Goal: Task Accomplishment & Management: Manage account settings

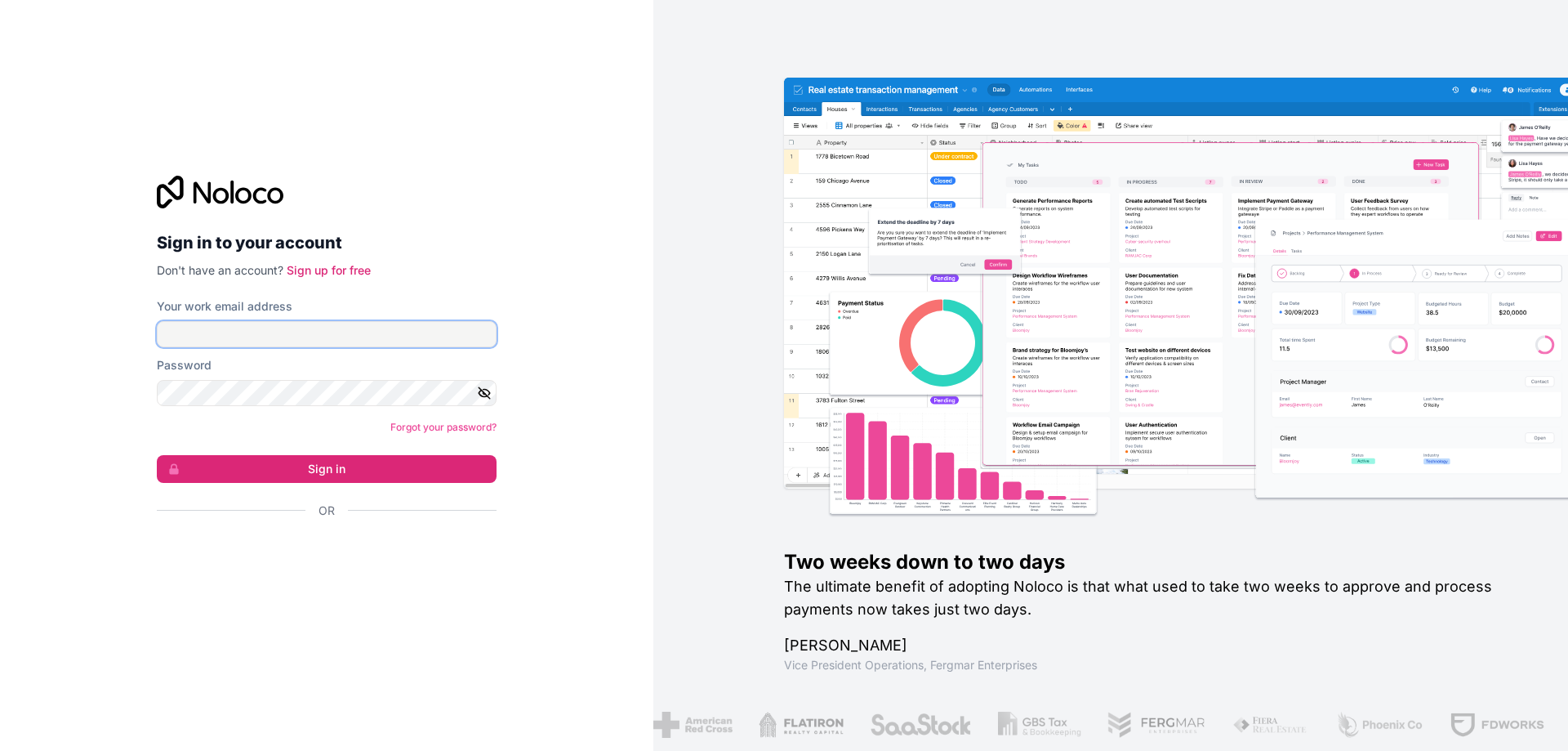
click at [301, 333] on input "Your work email address" at bounding box center [327, 333] width 340 height 26
paste input "**********"
type input "**********"
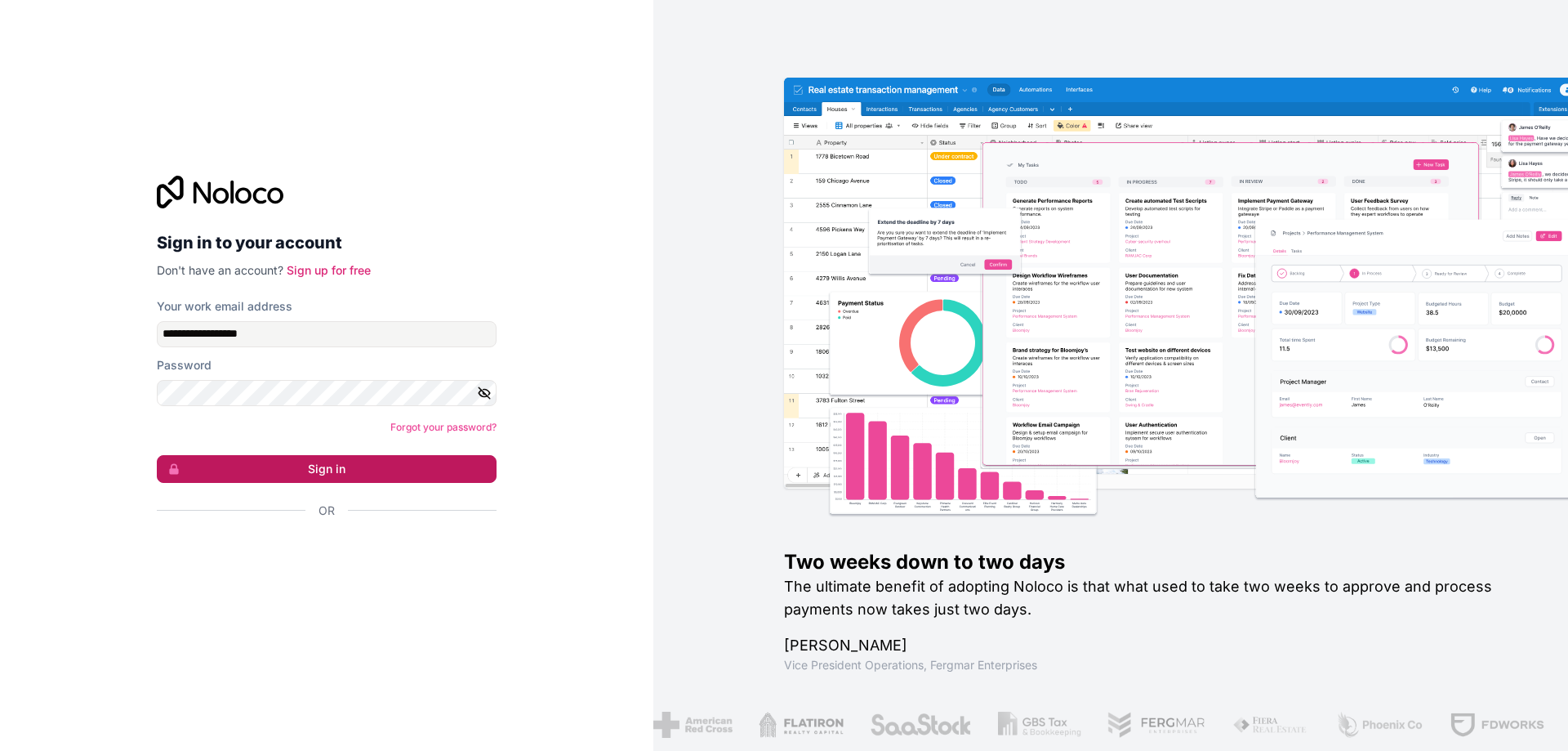
click at [285, 477] on button "Sign in" at bounding box center [327, 468] width 340 height 28
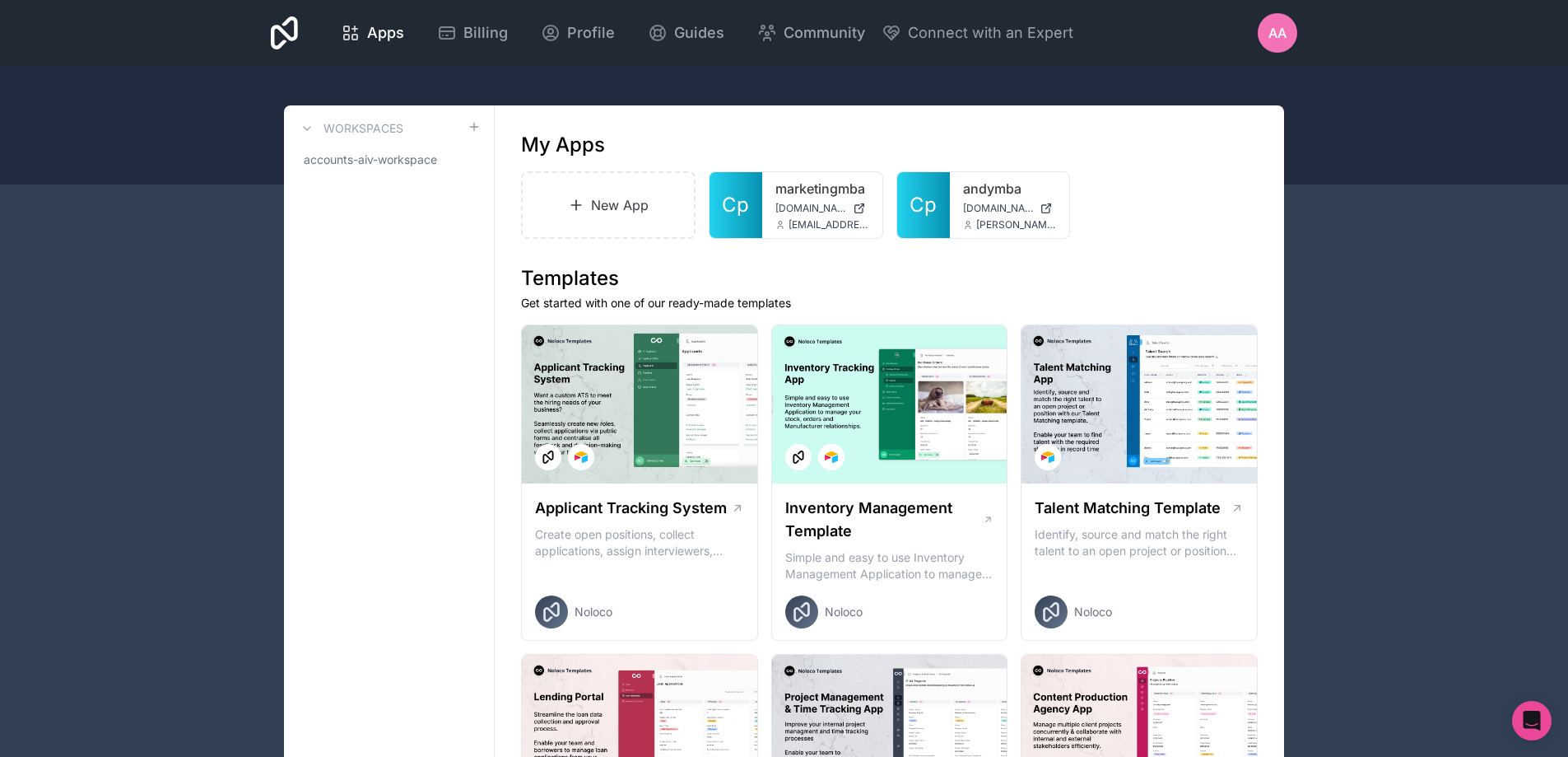
click at [1259, 36] on div "AA" at bounding box center [1277, 33] width 39 height 39
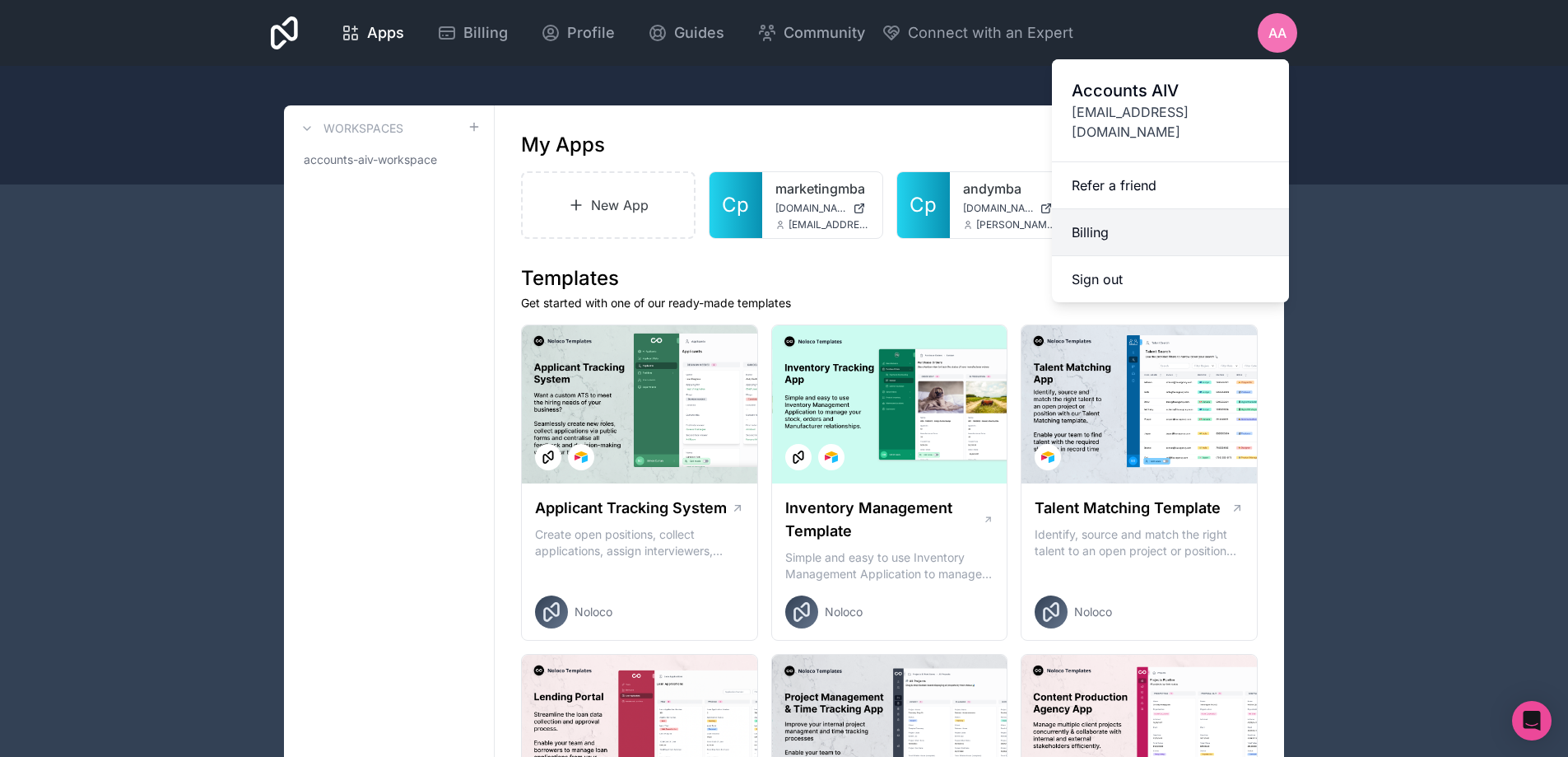
click at [1142, 209] on link "Billing" at bounding box center [1170, 232] width 237 height 47
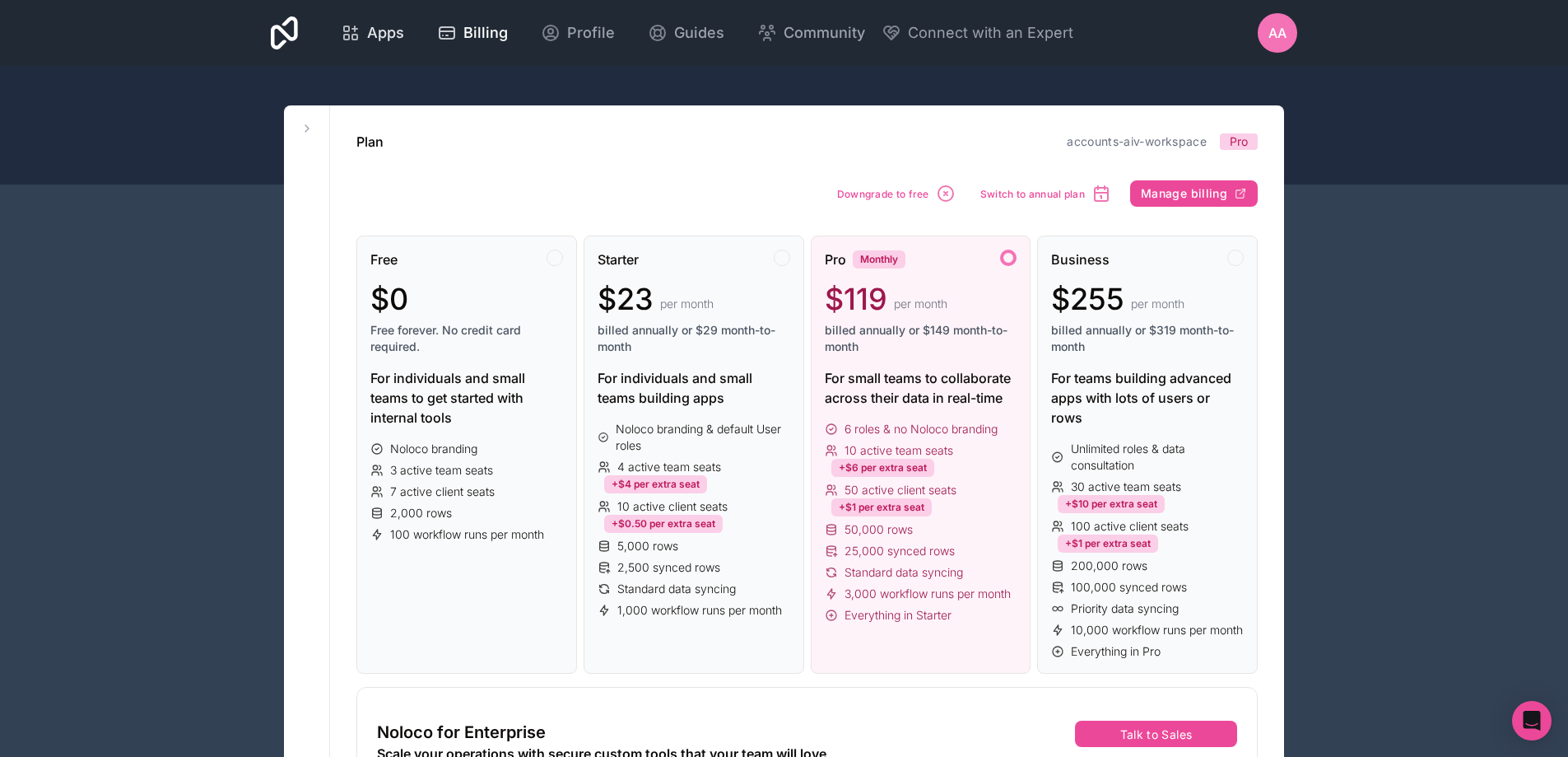
click at [375, 31] on span "Apps" at bounding box center [385, 33] width 37 height 23
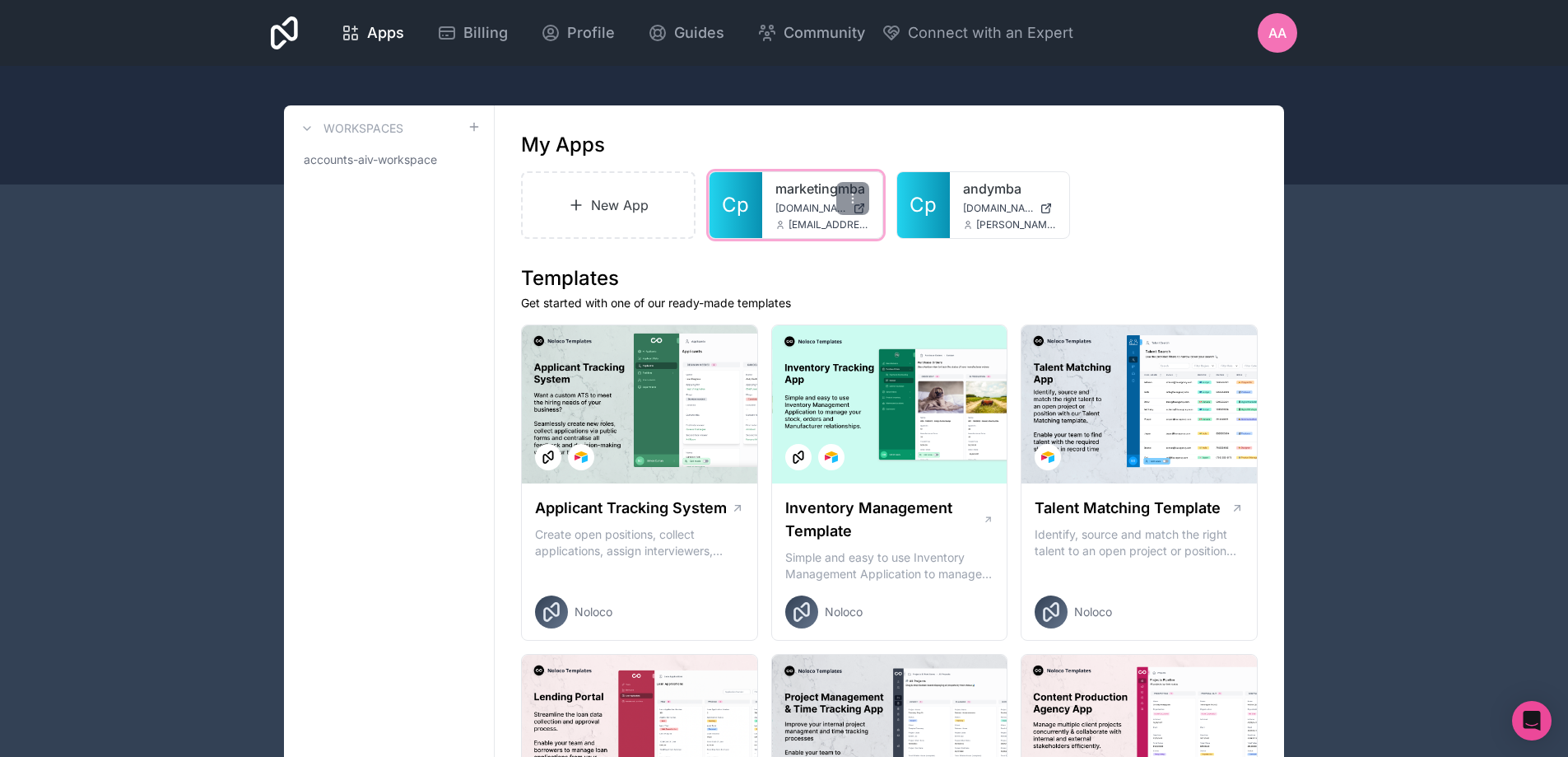
click at [794, 186] on link "marketingmba" at bounding box center [822, 189] width 93 height 20
click at [1260, 39] on div "AA" at bounding box center [1277, 33] width 39 height 39
click at [576, 32] on span "Profile" at bounding box center [591, 33] width 48 height 23
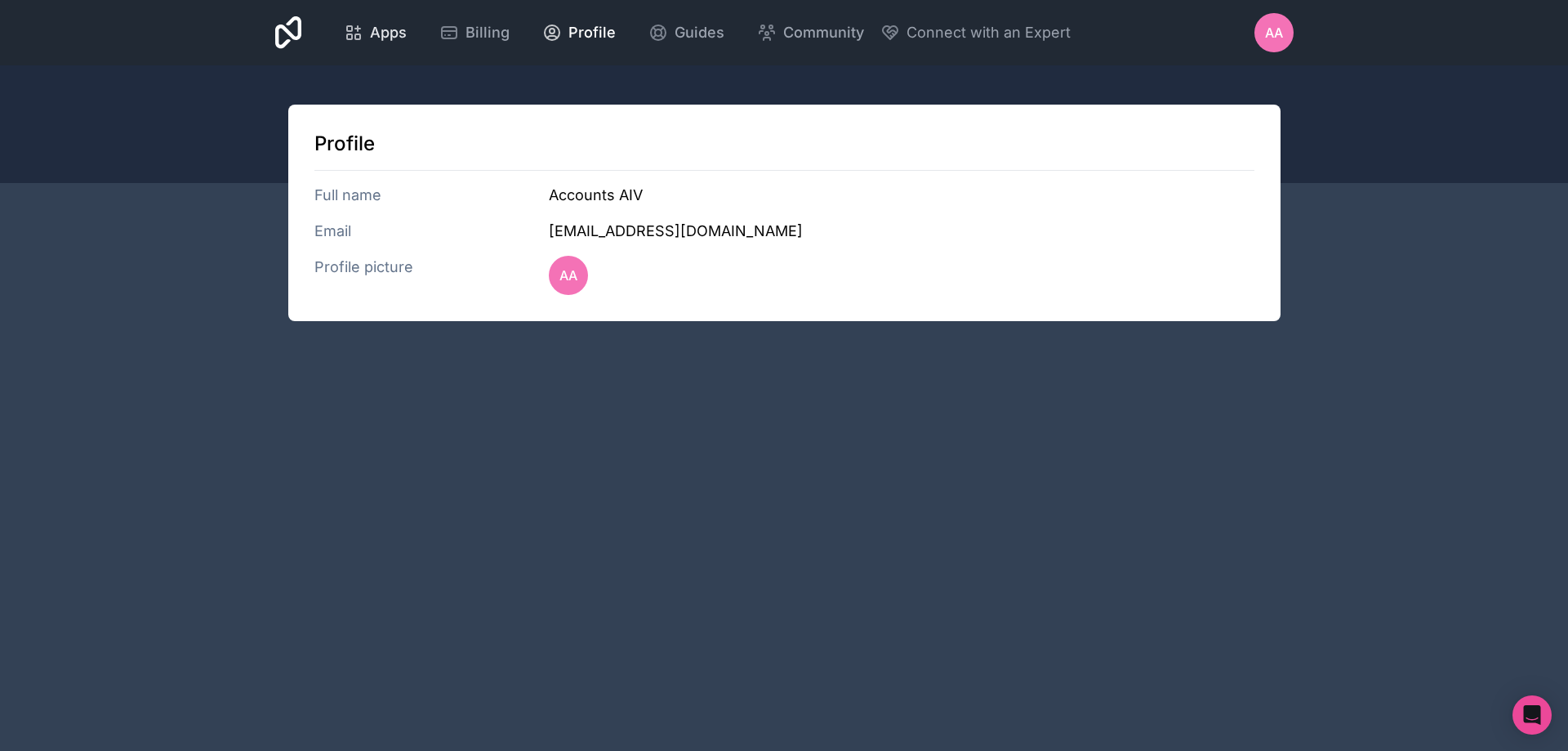
click at [388, 38] on span "Apps" at bounding box center [388, 32] width 36 height 23
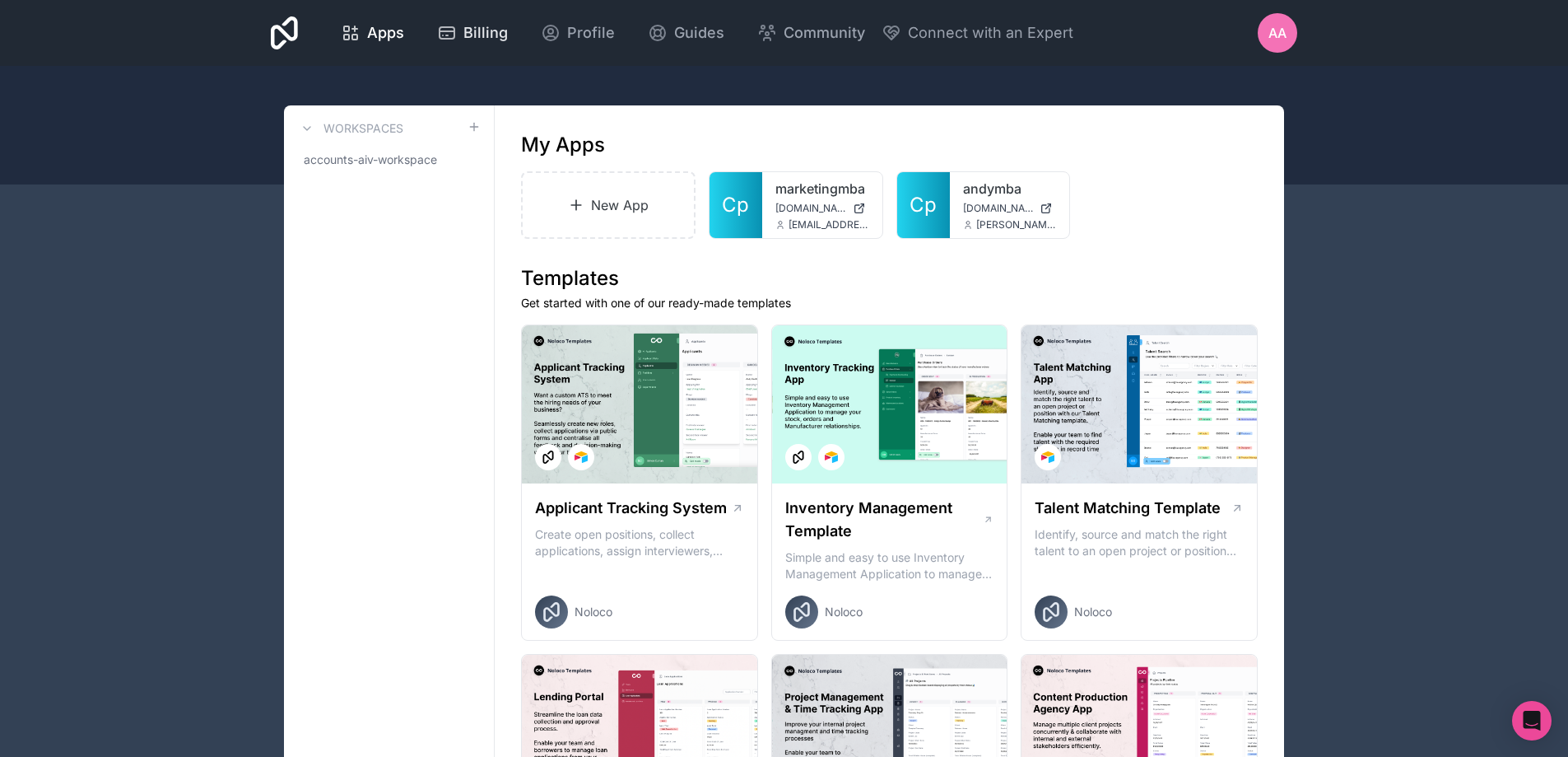
click at [469, 34] on span "Billing" at bounding box center [485, 33] width 44 height 23
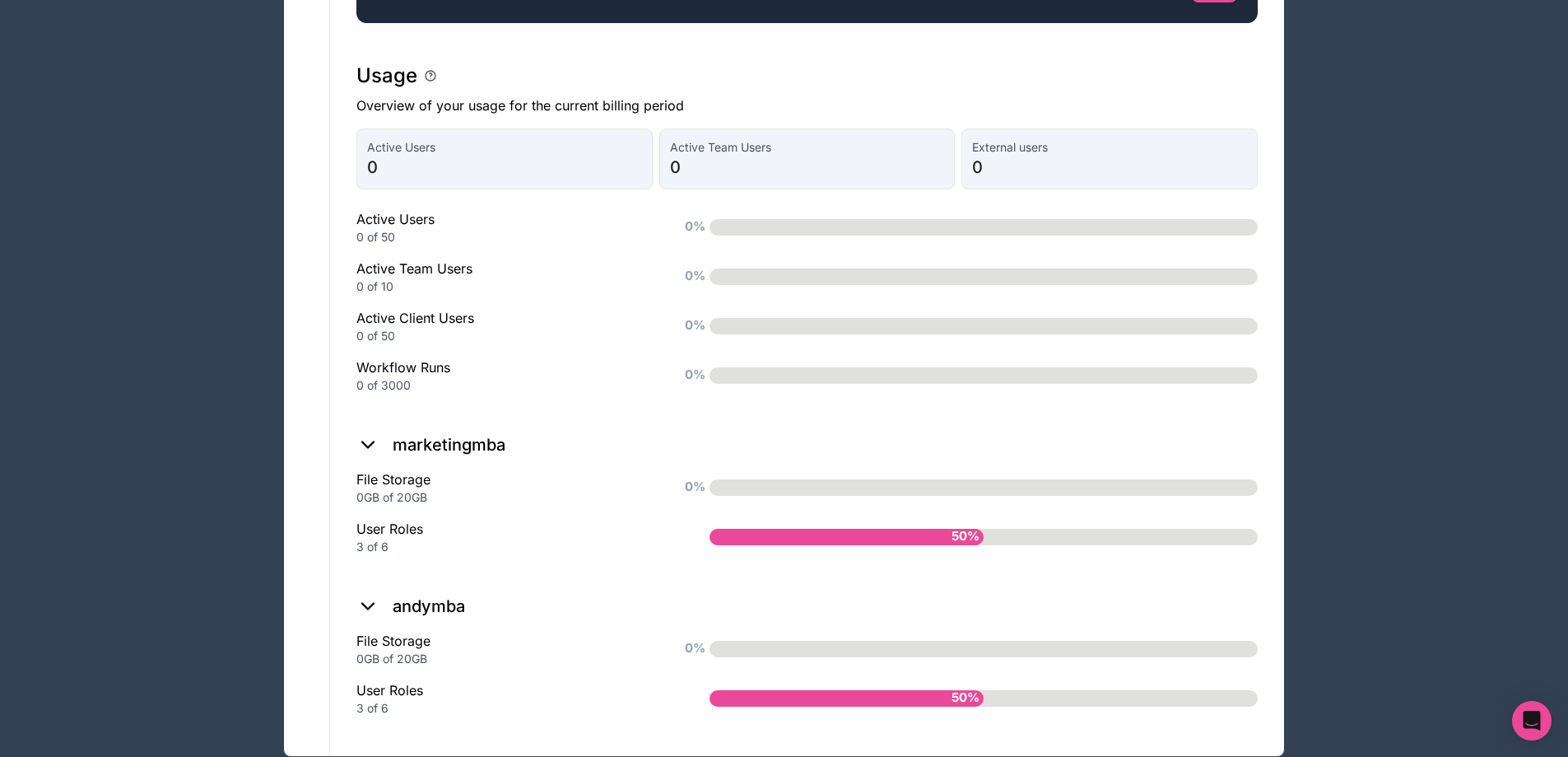
scroll to position [1186, 0]
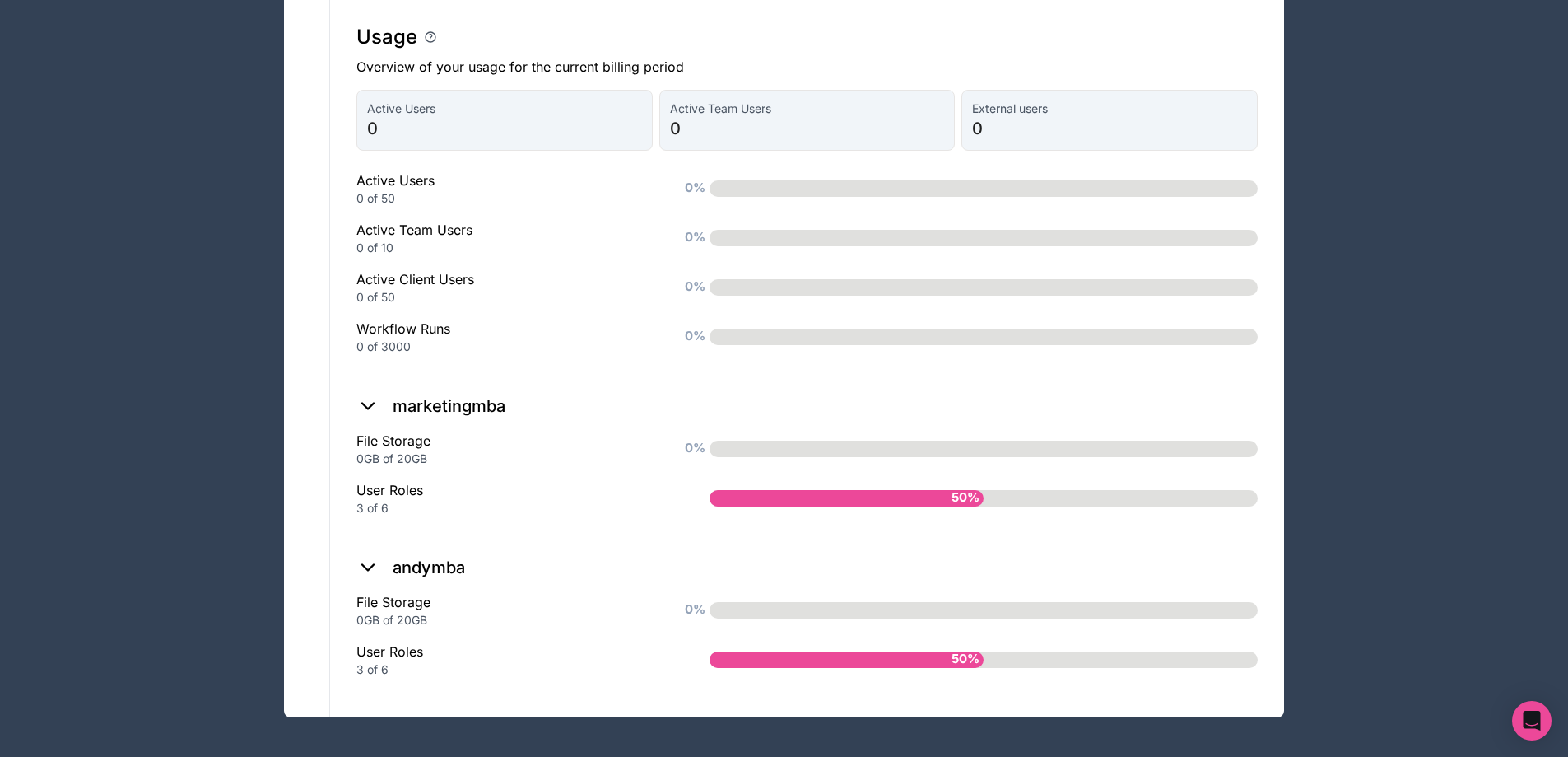
click at [365, 484] on div "User Roles 3 of 6" at bounding box center [506, 499] width 300 height 37
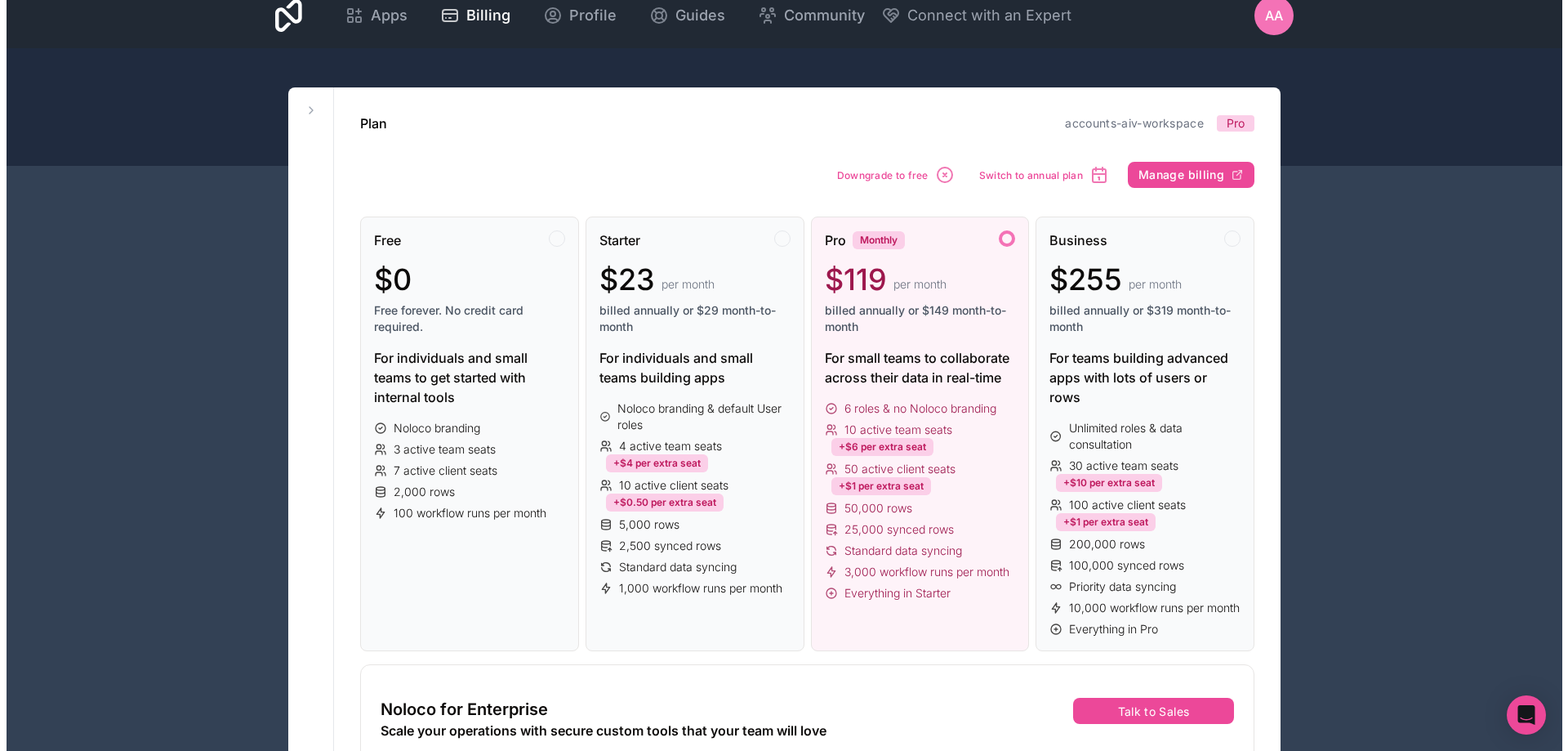
scroll to position [0, 0]
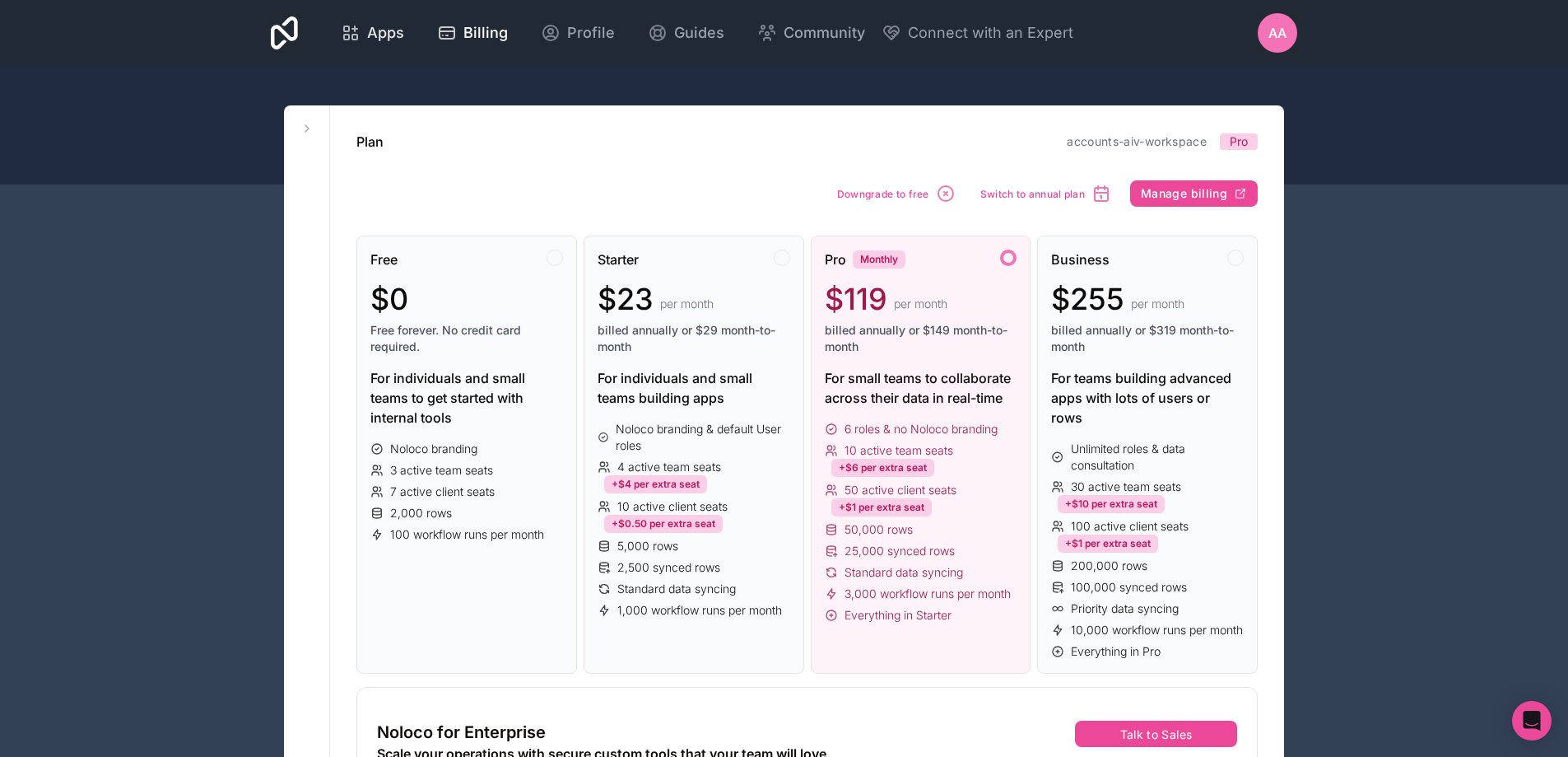
click at [395, 33] on span "Apps" at bounding box center [385, 33] width 37 height 23
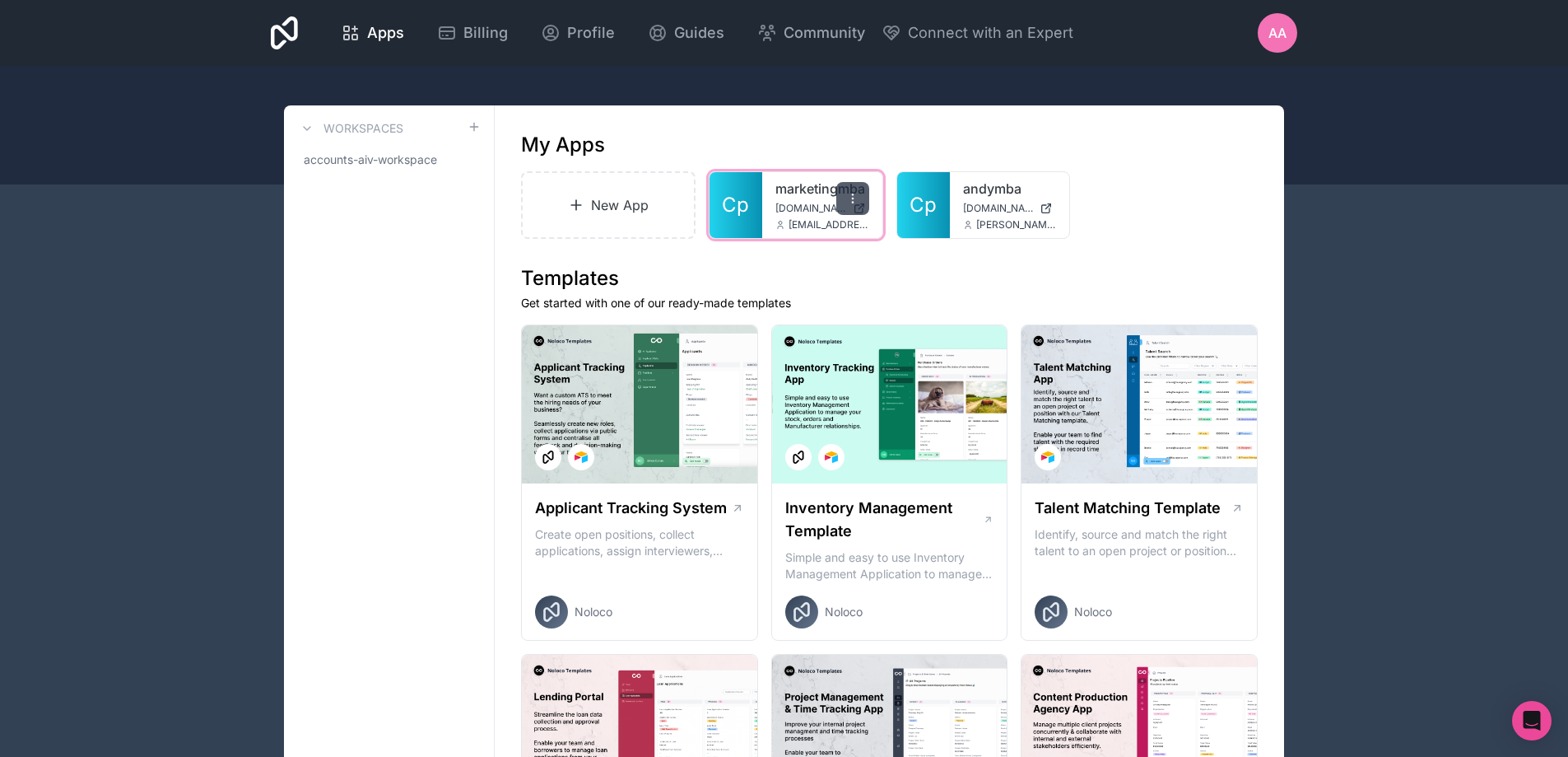
click at [847, 194] on icon at bounding box center [853, 198] width 13 height 13
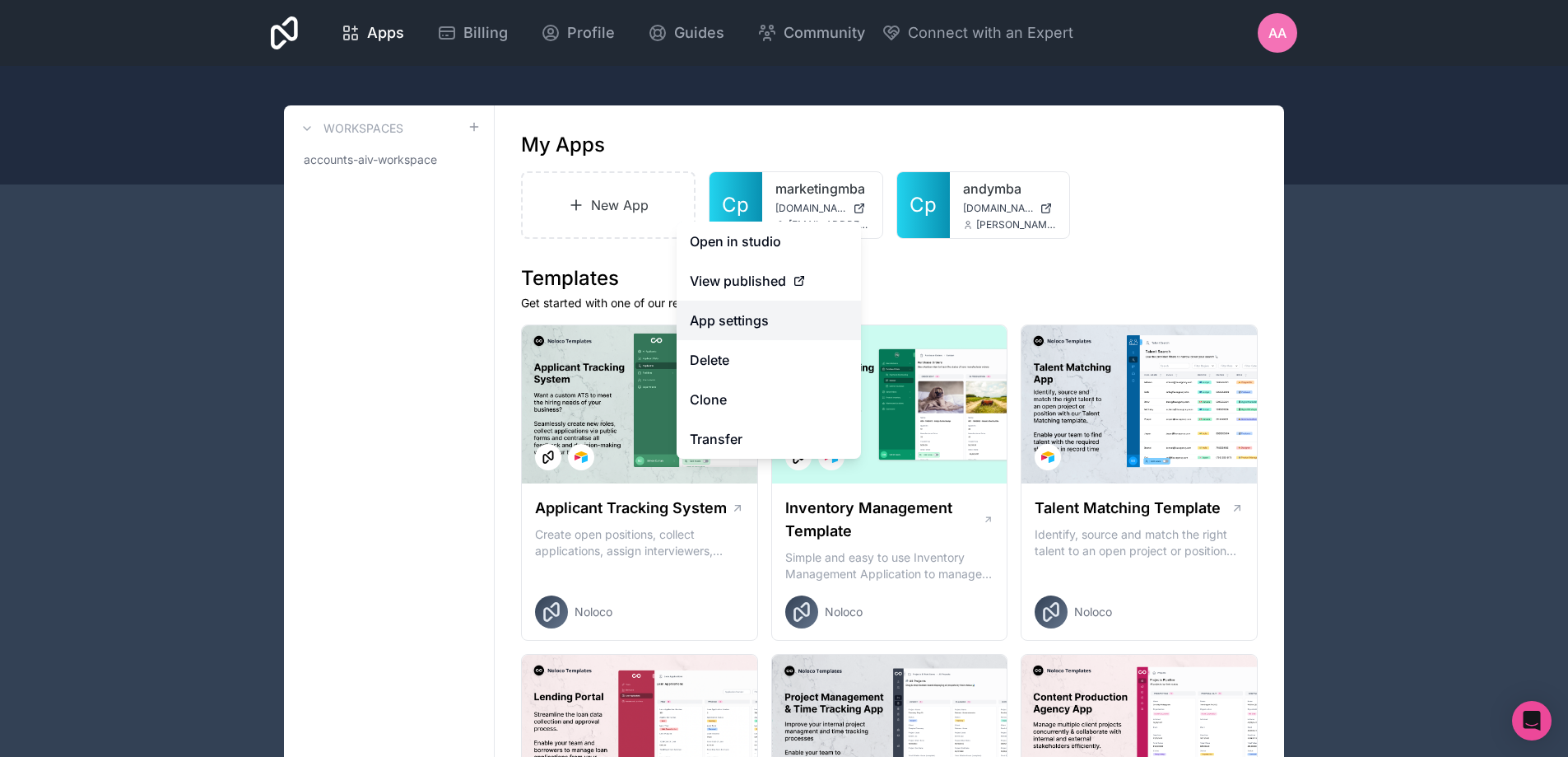
click at [764, 318] on link "App settings" at bounding box center [769, 320] width 185 height 39
